Goal: Task Accomplishment & Management: Complete application form

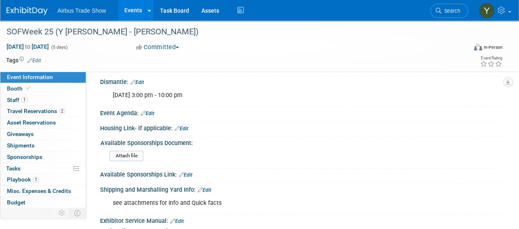
click at [130, 16] on link "Events" at bounding box center [133, 10] width 30 height 21
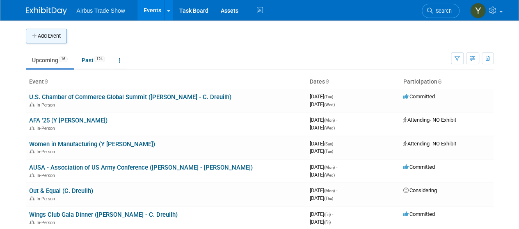
click at [46, 36] on button "Add Event" at bounding box center [46, 36] width 41 height 15
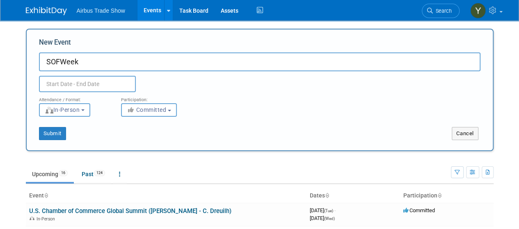
type input "SOFWeek"
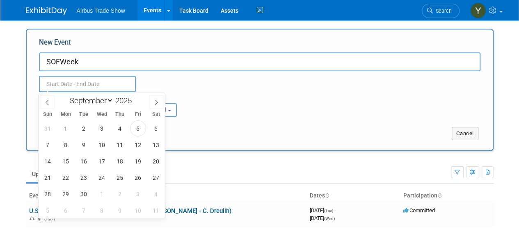
click at [52, 87] on input "text" at bounding box center [87, 84] width 97 height 16
click at [90, 105] on select "January February March April May June July August September October November De…" at bounding box center [89, 101] width 47 height 10
select select "4"
click at [66, 96] on select "January February March April May June July August September October November De…" at bounding box center [89, 101] width 47 height 10
click at [134, 101] on span at bounding box center [135, 103] width 6 height 5
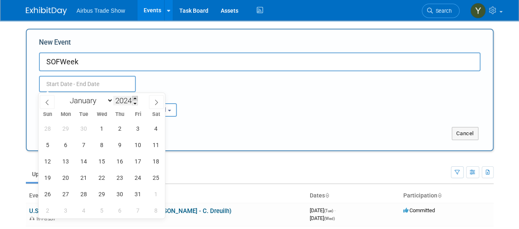
click at [134, 99] on span at bounding box center [135, 98] width 6 height 5
type input "2026"
click at [68, 176] on span "18" at bounding box center [66, 178] width 16 height 16
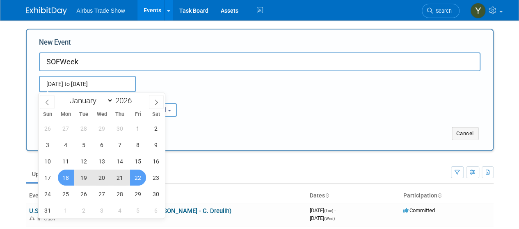
click at [139, 184] on span "22" at bounding box center [138, 178] width 16 height 16
type input "[DATE] to [DATE]"
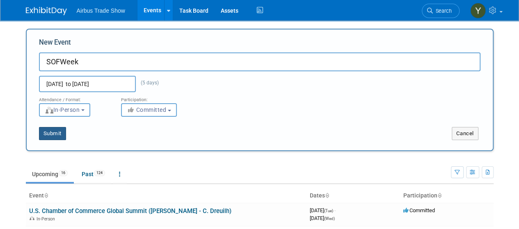
click at [48, 139] on button "Submit" at bounding box center [52, 133] width 27 height 13
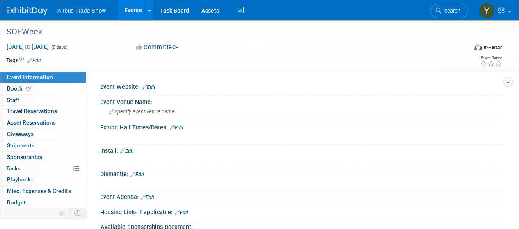
scroll to position [186, 0]
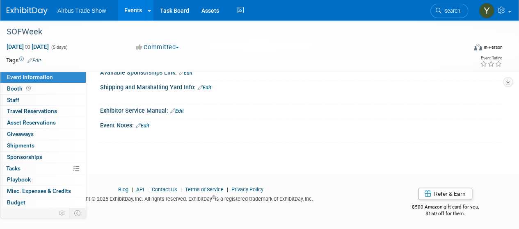
click at [147, 124] on link "Edit" at bounding box center [143, 126] width 14 height 6
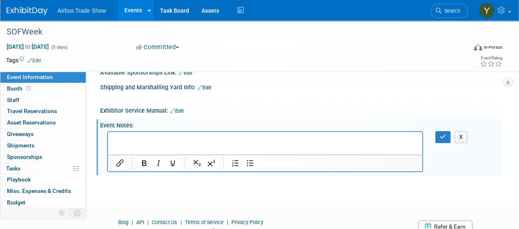
scroll to position [0, 0]
click at [212, 137] on p "Exhibitor Center-" at bounding box center [265, 139] width 305 height 8
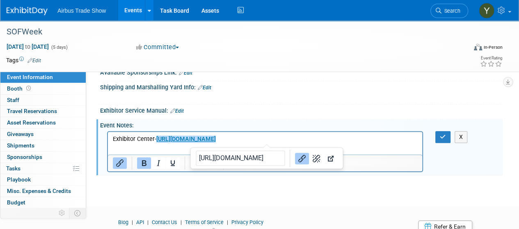
click at [280, 142] on p "Exhibitor Center- https://SOFW26.exh.mapyourshow.com﻿" at bounding box center [265, 139] width 305 height 8
drag, startPoint x: 280, startPoint y: 142, endPoint x: 273, endPoint y: 141, distance: 7.1
click at [273, 141] on p "Exhibitor Center- https://SOFW26.exh.mapyourshow.com﻿" at bounding box center [265, 139] width 305 height 8
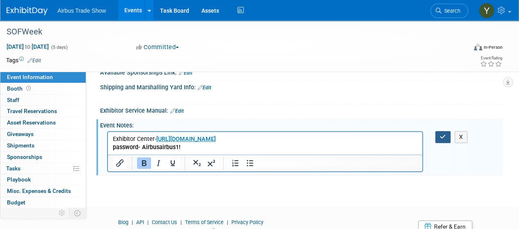
click at [444, 135] on icon "button" at bounding box center [443, 137] width 6 height 6
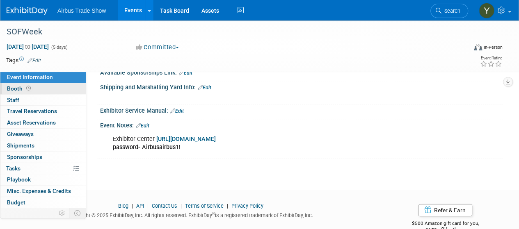
click at [32, 87] on link "Booth" at bounding box center [42, 88] width 85 height 11
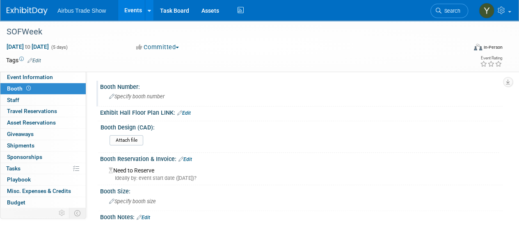
click at [135, 99] on span "Specify booth number" at bounding box center [136, 96] width 55 height 6
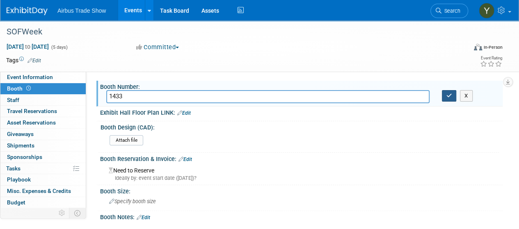
type input "1433"
click at [448, 97] on icon "button" at bounding box center [449, 95] width 6 height 5
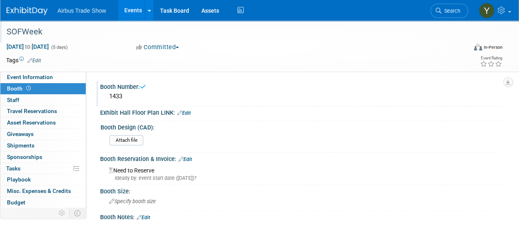
click at [100, 31] on div "SOFWeek" at bounding box center [232, 32] width 456 height 15
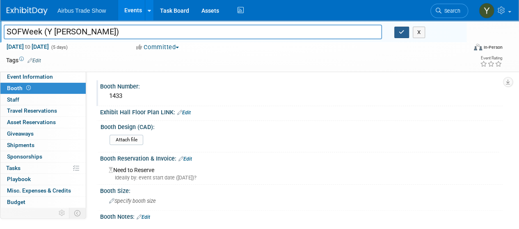
type input "SOFWeek (Y Bauza)"
click at [399, 32] on icon "button" at bounding box center [402, 32] width 6 height 5
